Goal: Information Seeking & Learning: Find specific fact

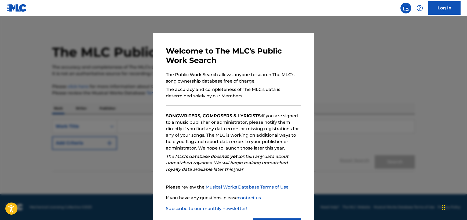
click at [407, 8] on img at bounding box center [406, 8] width 6 height 6
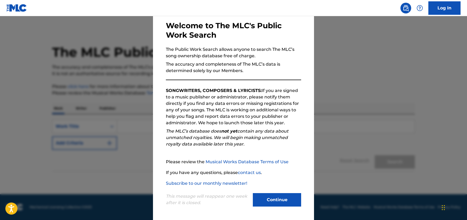
scroll to position [26, 0]
click at [270, 200] on button "Continue" at bounding box center [277, 198] width 48 height 13
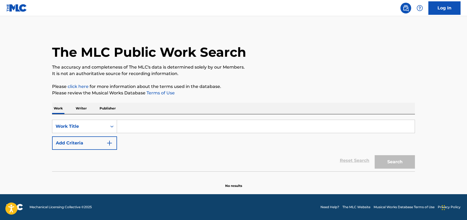
click at [129, 123] on input "Search Form" at bounding box center [266, 126] width 298 height 13
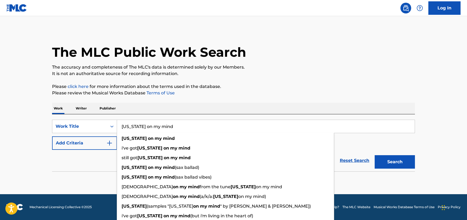
type input "[US_STATE] on my mind"
click at [375, 155] on button "Search" at bounding box center [395, 161] width 40 height 13
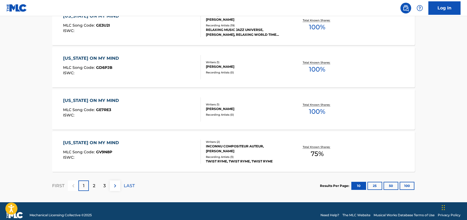
scroll to position [437, 0]
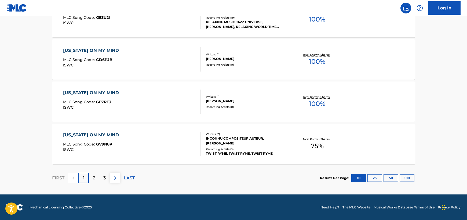
click at [96, 179] on div "2" at bounding box center [94, 177] width 10 height 10
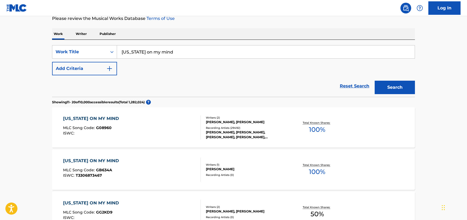
scroll to position [55, 0]
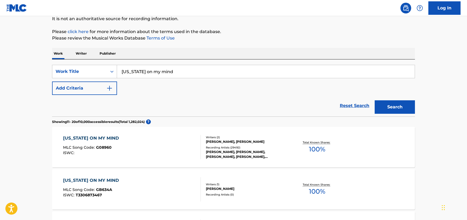
click at [121, 145] on div "[US_STATE] ON MY MIND MLC Song Code : G08960 ISWC :" at bounding box center [132, 147] width 138 height 24
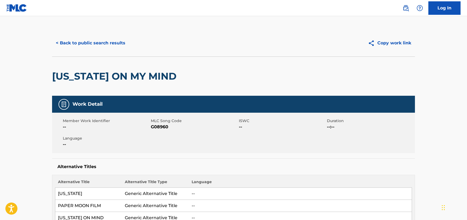
click at [95, 103] on h5 "Work Detail" at bounding box center [87, 104] width 30 height 6
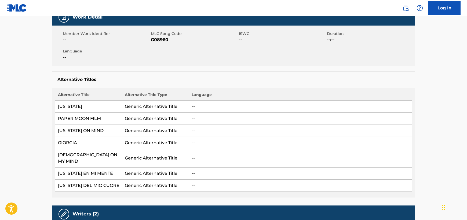
scroll to position [87, 0]
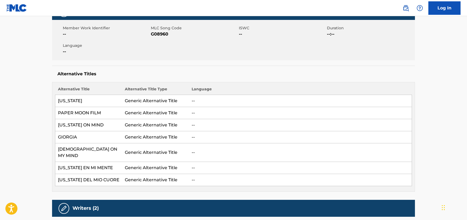
click at [104, 107] on tbody "[US_STATE] Generic Alternative Title -- PAPER MOON FILM Generic Alternative Tit…" at bounding box center [233, 140] width 357 height 91
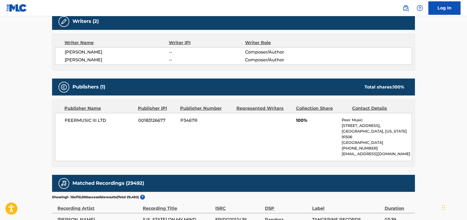
scroll to position [282, 0]
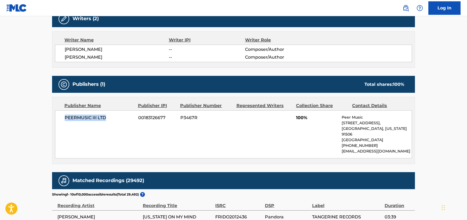
drag, startPoint x: 64, startPoint y: 109, endPoint x: 105, endPoint y: 109, distance: 40.3
click at [105, 114] on span "PEERMUSIC III LTD" at bounding box center [100, 117] width 70 height 6
copy span "PEERMUSIC III LTD"
